Goal: Transaction & Acquisition: Purchase product/service

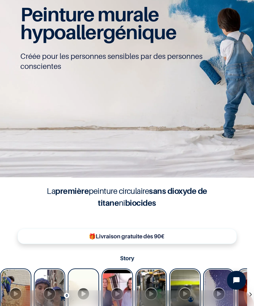
scroll to position [189, 0]
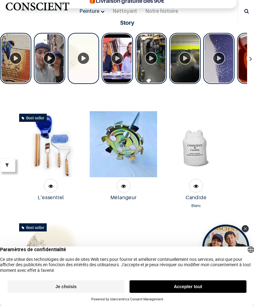
click at [14, 283] on button "Je choisis" at bounding box center [66, 287] width 117 height 13
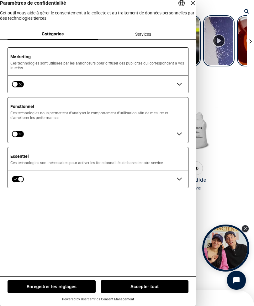
click at [220, 285] on tr "Best seller 45.0" at bounding box center [127, 201] width 224 height 219
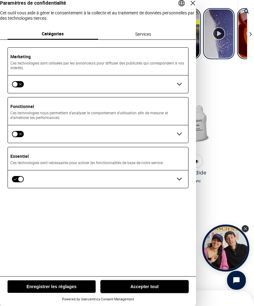
click at [160, 287] on button "Accepter tout" at bounding box center [145, 287] width 88 height 13
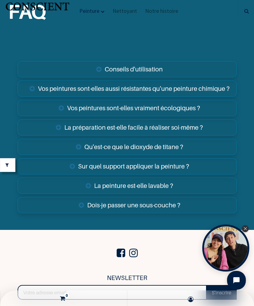
scroll to position [3526, 0]
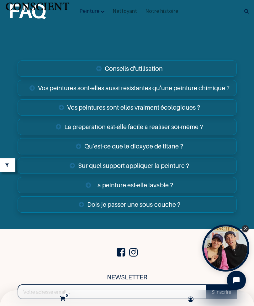
click at [73, 155] on link "Qu'est-ce que le dioxyde de titane ?" at bounding box center [127, 146] width 219 height 16
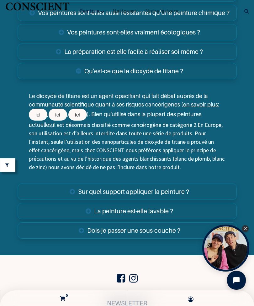
scroll to position [3605, 0]
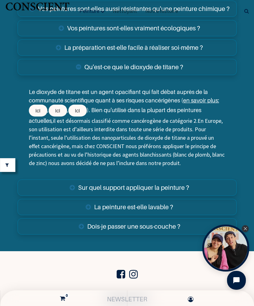
click at [4, 251] on section "FAQ Conseils d'utilisation 2KG de peinture est suffisant pour peindre une couch…" at bounding box center [127, 74] width 254 height 354
click at [74, 75] on link "Qu'est-ce que le dioxyde de titane ?" at bounding box center [127, 67] width 219 height 16
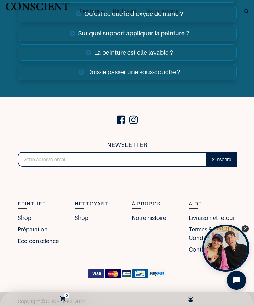
scroll to position [3664, 0]
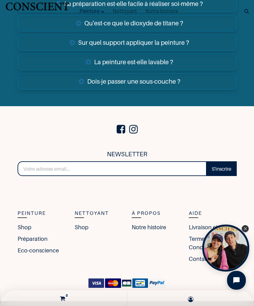
click at [83, 90] on link "Dois-je passer une sous-couche ?" at bounding box center [127, 81] width 219 height 16
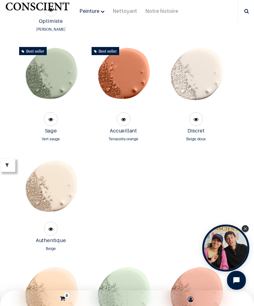
scroll to position [824, 0]
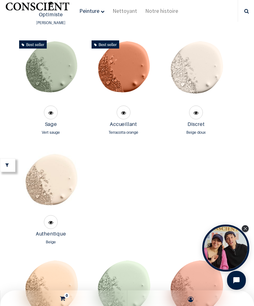
click at [48, 80] on img at bounding box center [51, 71] width 66 height 66
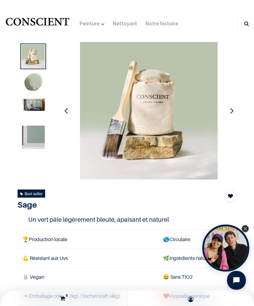
click at [232, 107] on icon "button" at bounding box center [231, 110] width 3 height 17
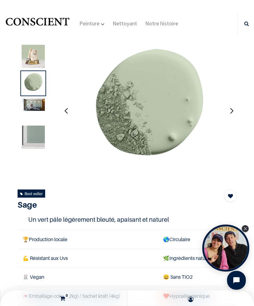
click at [233, 106] on icon "button" at bounding box center [231, 110] width 3 height 17
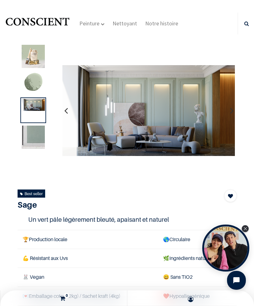
click at [234, 110] on button "button" at bounding box center [232, 110] width 10 height 23
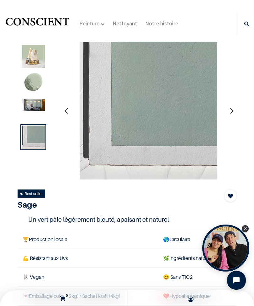
click at [235, 109] on button "button" at bounding box center [232, 110] width 10 height 23
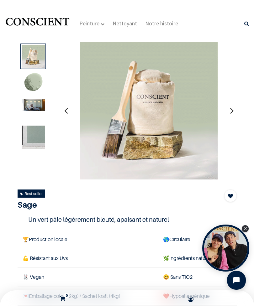
click at [234, 110] on button "button" at bounding box center [232, 110] width 10 height 23
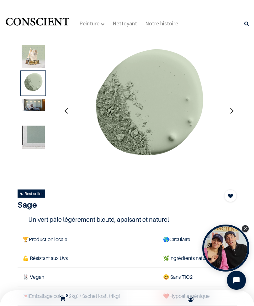
click at [233, 112] on icon "button" at bounding box center [231, 110] width 3 height 17
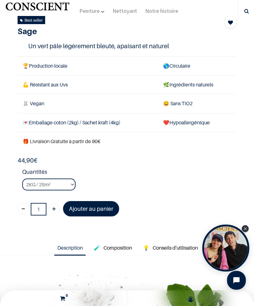
scroll to position [137, 0]
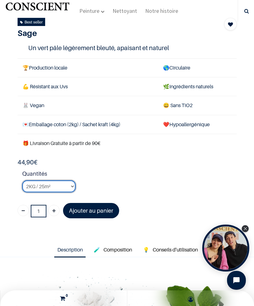
click at [67, 185] on select "2KG / 25m² 4KG / 50m² 8KG / 100m² Testeur" at bounding box center [48, 187] width 53 height 12
click at [68, 182] on select "2KG / 25m² 4KG / 50m² 8KG / 100m² Testeur" at bounding box center [48, 187] width 53 height 12
select select "16"
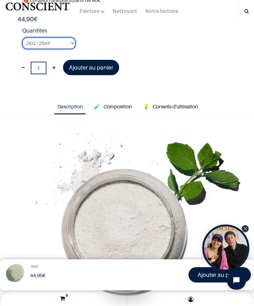
scroll to position [282, 0]
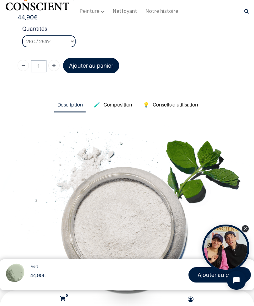
click at [122, 108] on link "🧪 Composition" at bounding box center [113, 105] width 44 height 14
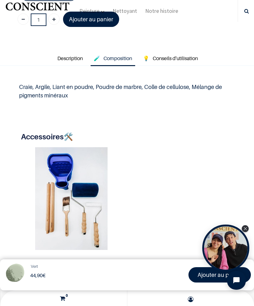
scroll to position [328, 0]
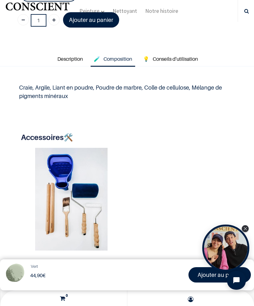
click at [193, 56] on span "Conseils d'utilisation" at bounding box center [175, 59] width 45 height 6
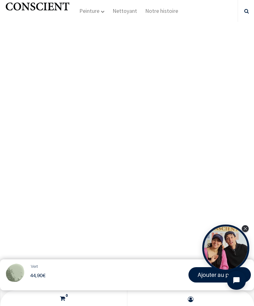
click at [248, 226] on div "Open Tolstoy widget" at bounding box center [245, 228] width 7 height 7
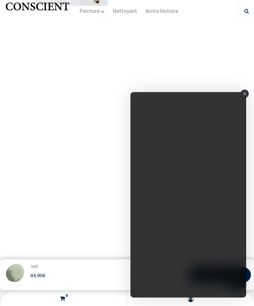
scroll to position [668, 0]
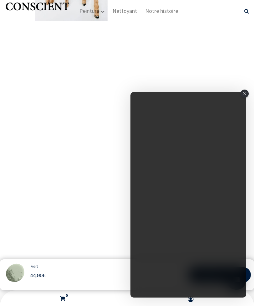
click at [249, 93] on main "Products Peinture Sage Vert Sage 44,90 € 44,90 € 44.9 EUR 44,90 € Ajouter au pa…" at bounding box center [127, 61] width 254 height 1458
click at [243, 97] on div "Close" at bounding box center [244, 94] width 8 height 8
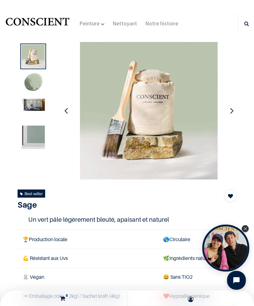
scroll to position [11, 0]
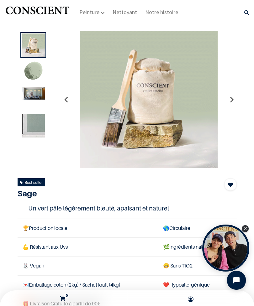
click at [232, 94] on icon "button" at bounding box center [231, 99] width 3 height 17
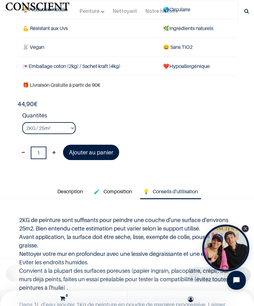
scroll to position [283, 0]
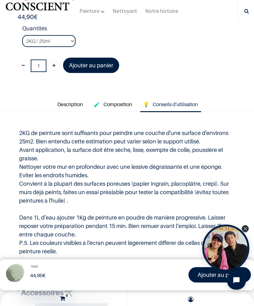
click at [200, 158] on p "2KG de peinture sont suffisants pour peindre une couche d'une surface d'environ…" at bounding box center [127, 192] width 216 height 127
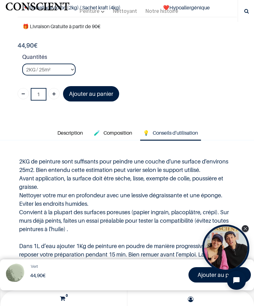
scroll to position [254, 0]
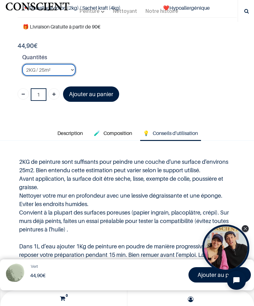
click at [62, 66] on select "2KG / 25m² 4KG / 50m² 8KG / 100m² Testeur" at bounding box center [48, 70] width 53 height 12
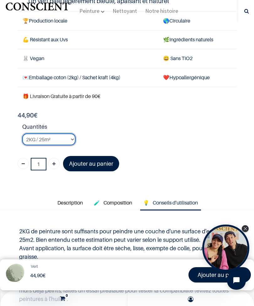
scroll to position [184, 0]
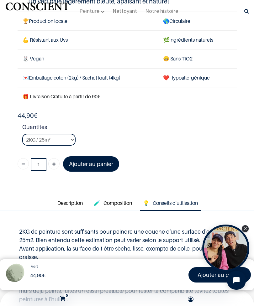
click at [151, 89] on td "🎁 Livraison Gratuite à partir de 90€" at bounding box center [127, 96] width 219 height 19
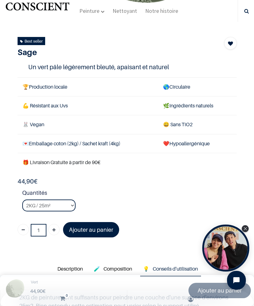
scroll to position [99, 0]
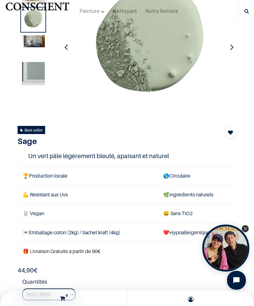
scroll to position [171, 0]
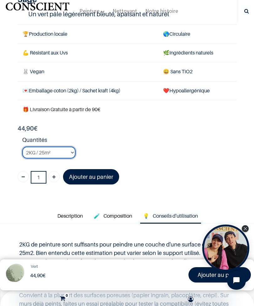
click at [71, 148] on select "2KG / 25m² 4KG / 50m² 8KG / 100m² Testeur" at bounding box center [48, 153] width 53 height 12
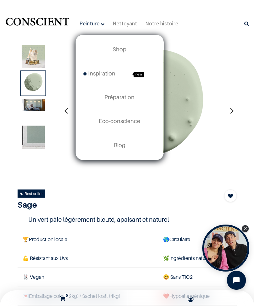
click at [114, 76] on span "Inspiration" at bounding box center [99, 73] width 32 height 7
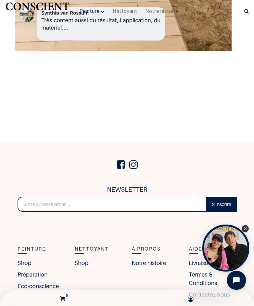
scroll to position [7934, 0]
